Goal: Use online tool/utility: Utilize a website feature to perform a specific function

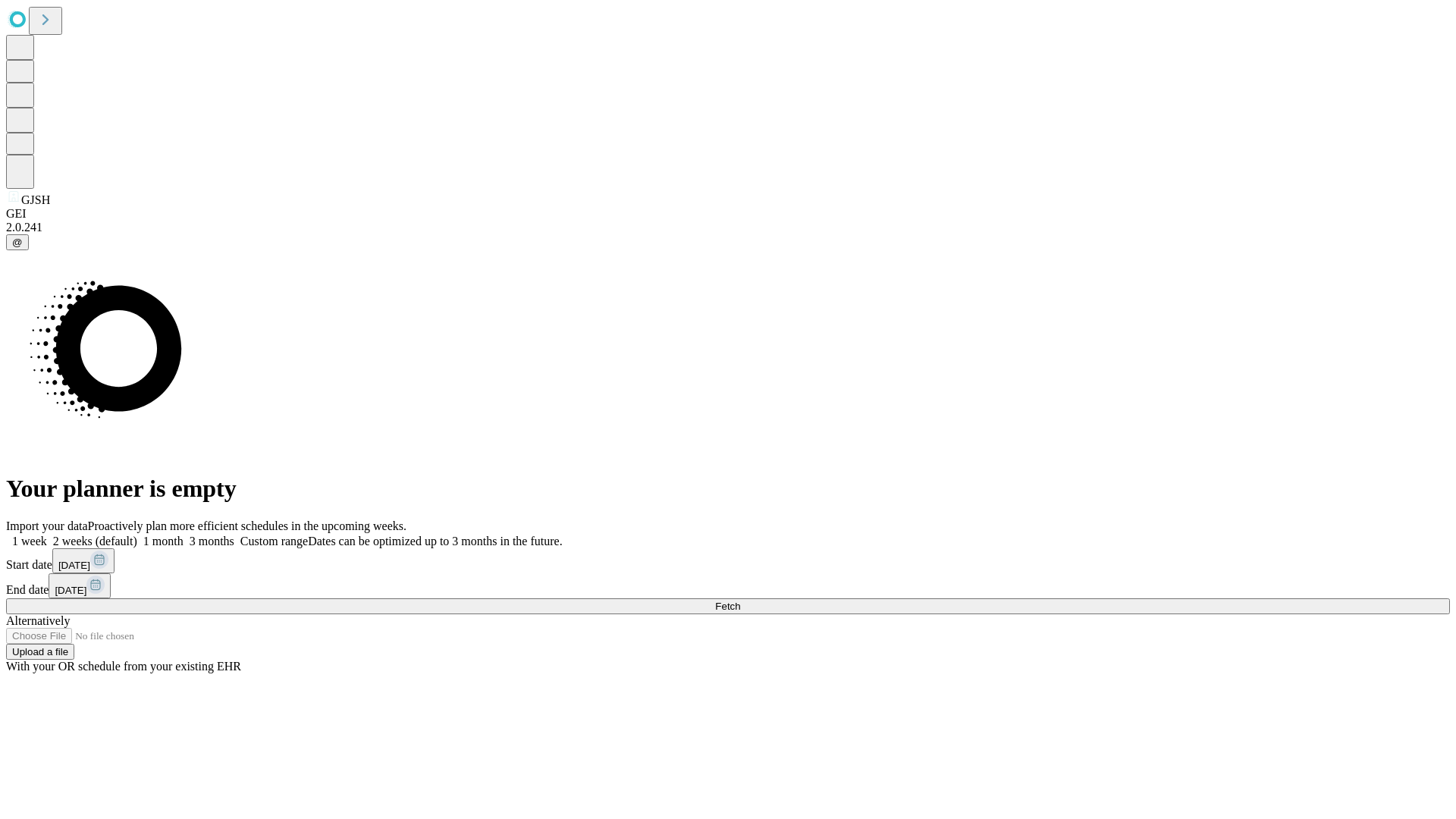
click at [740, 601] on span "Fetch" at bounding box center [728, 606] width 25 height 11
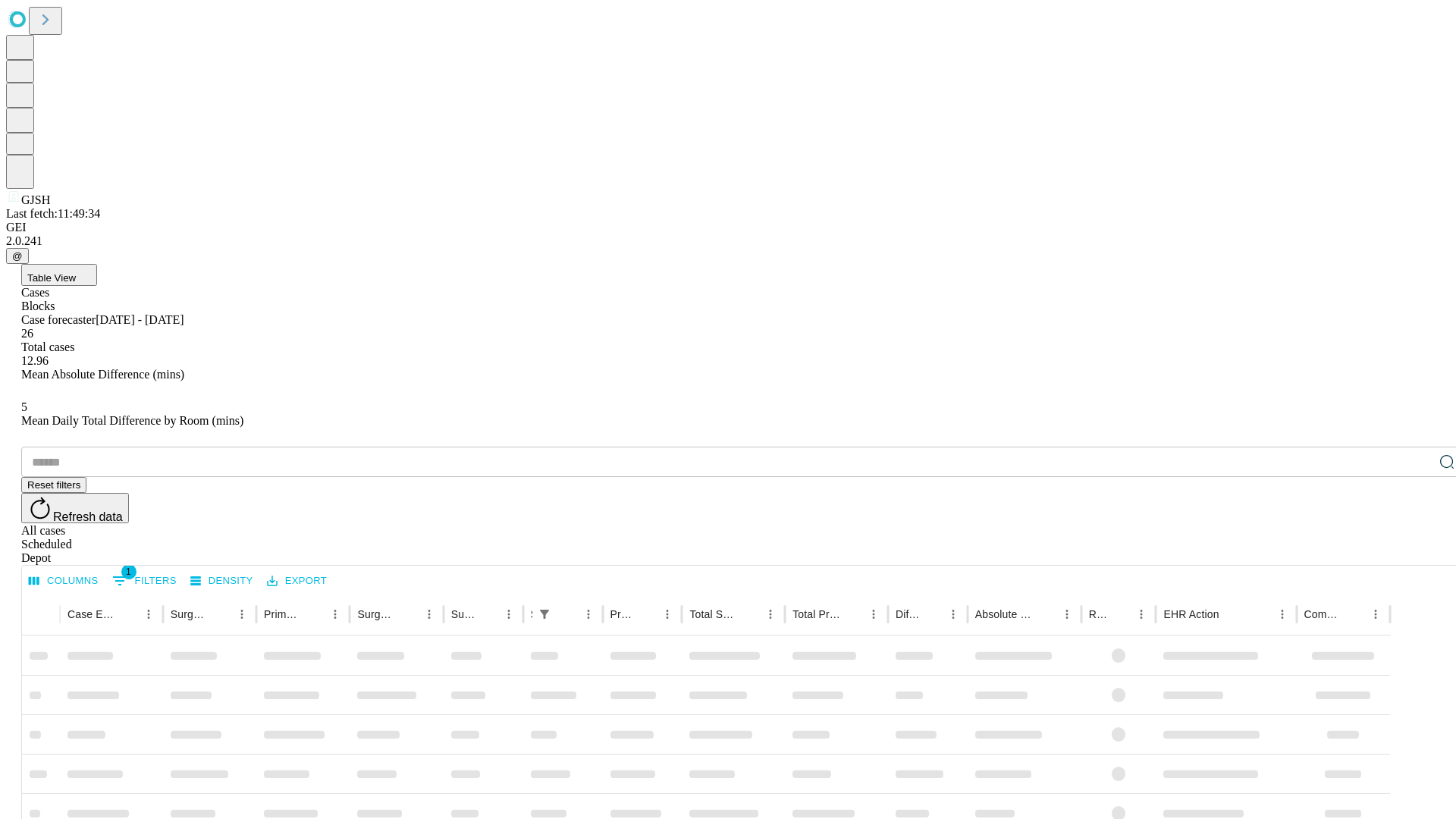
click at [76, 272] on span "Table View" at bounding box center [51, 277] width 48 height 11
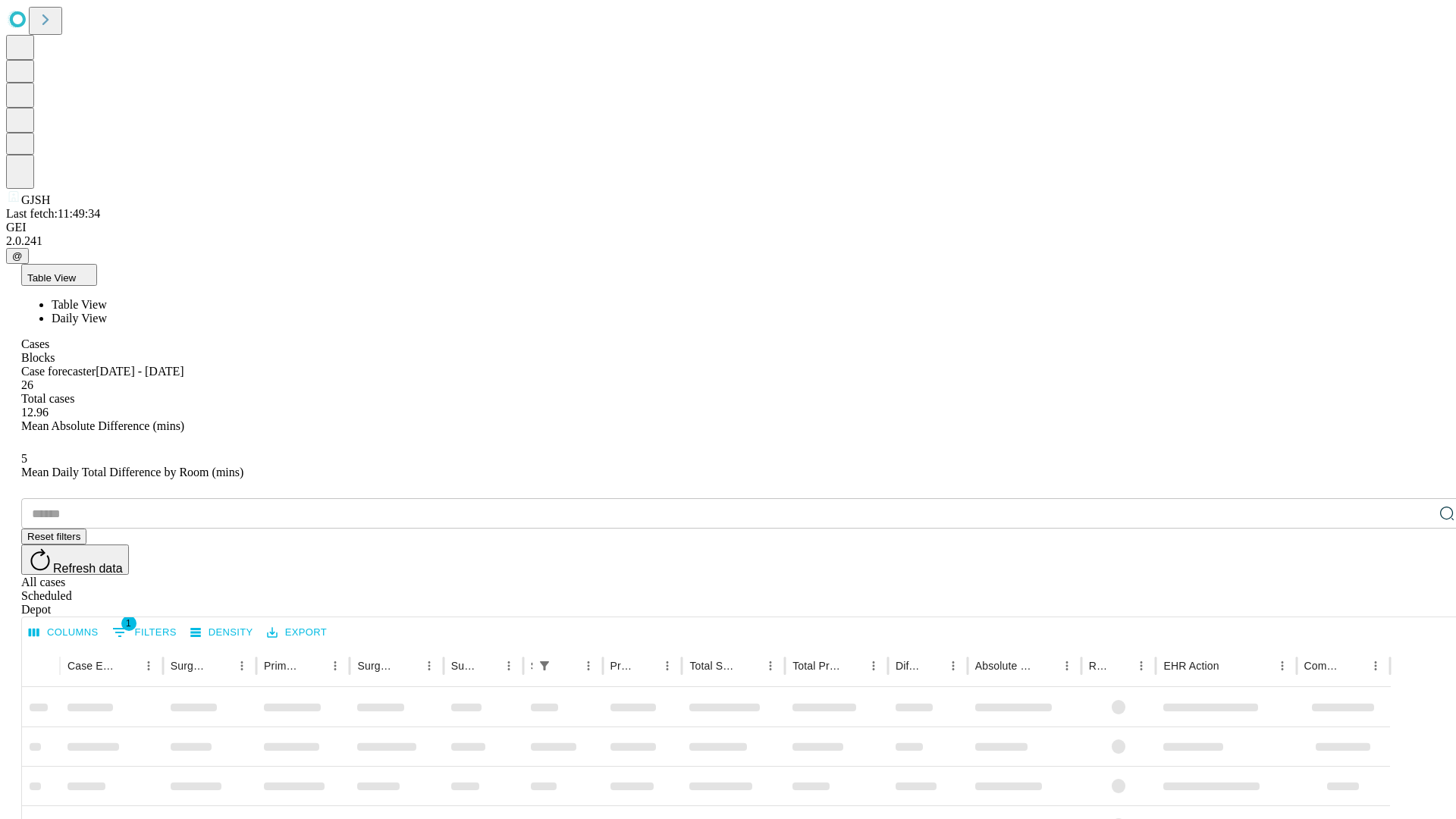
click at [107, 312] on span "Daily View" at bounding box center [79, 318] width 56 height 13
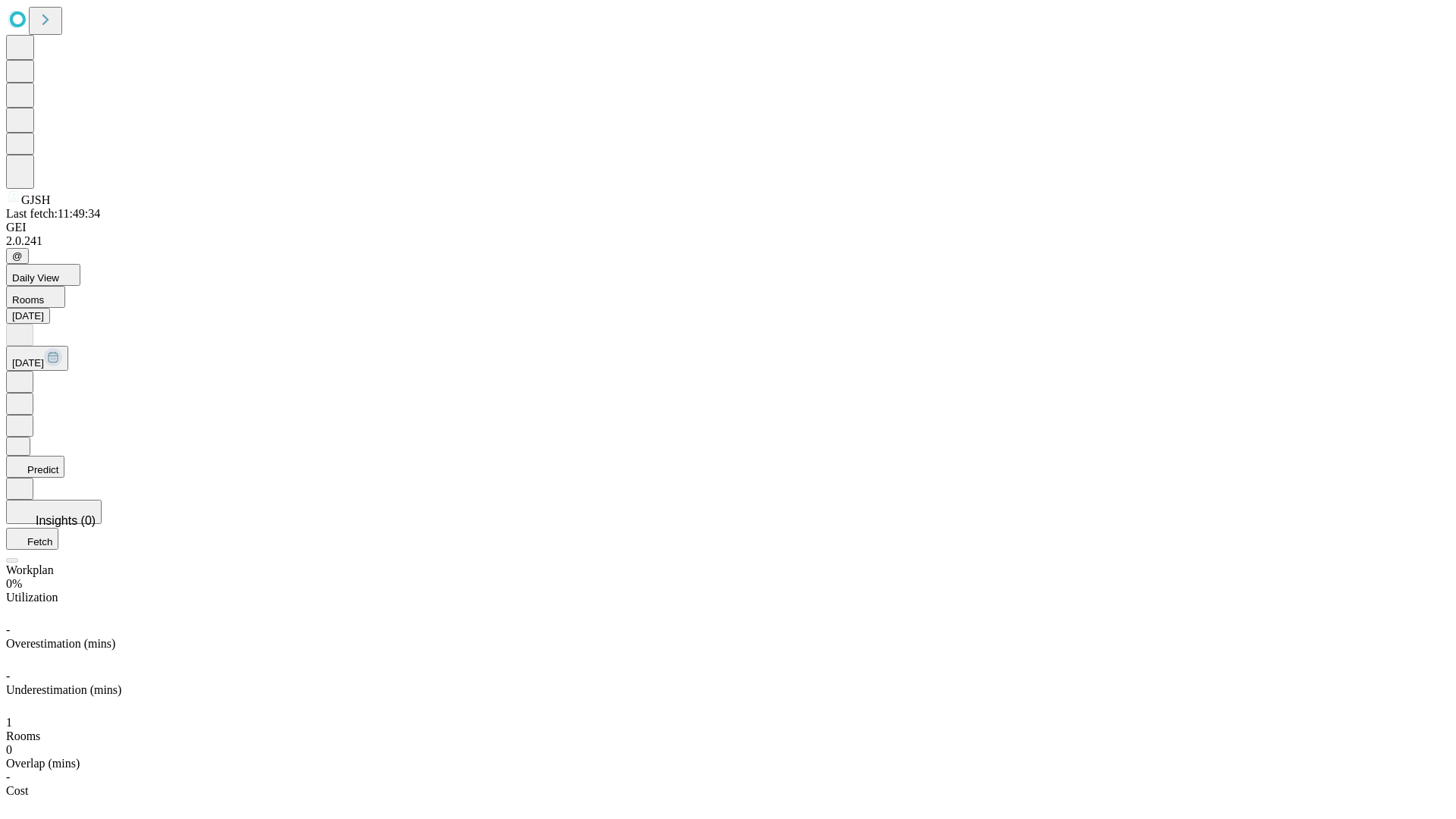
click at [64, 456] on button "Predict" at bounding box center [35, 467] width 58 height 22
